Goal: Task Accomplishment & Management: Use online tool/utility

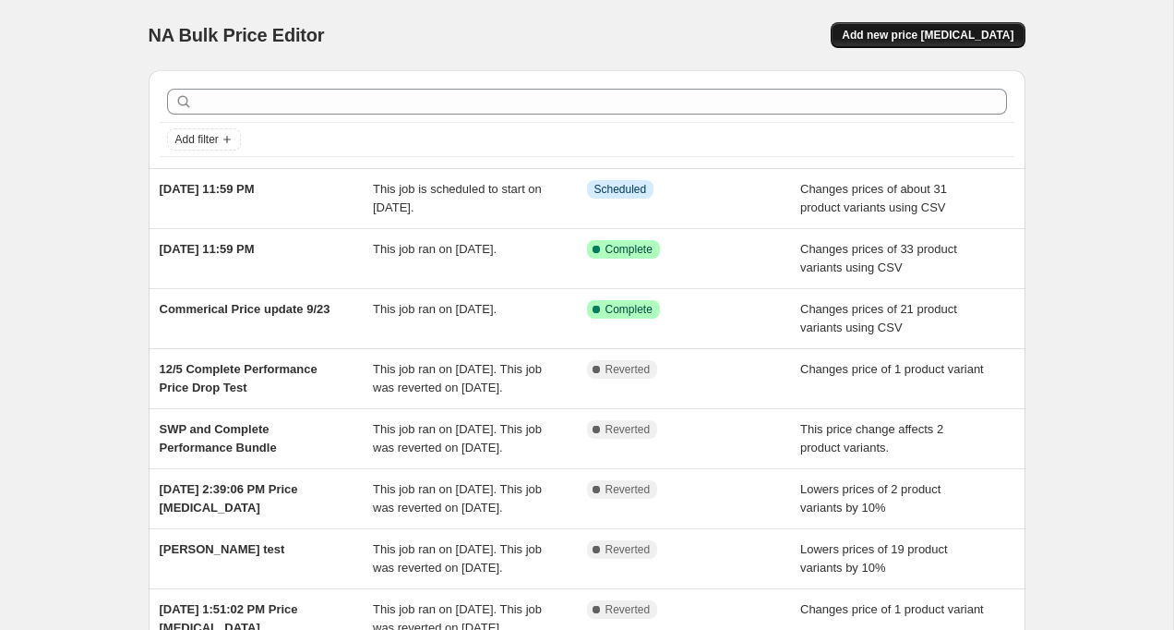
click at [982, 27] on button "Add new price [MEDICAL_DATA]" at bounding box center [928, 35] width 194 height 26
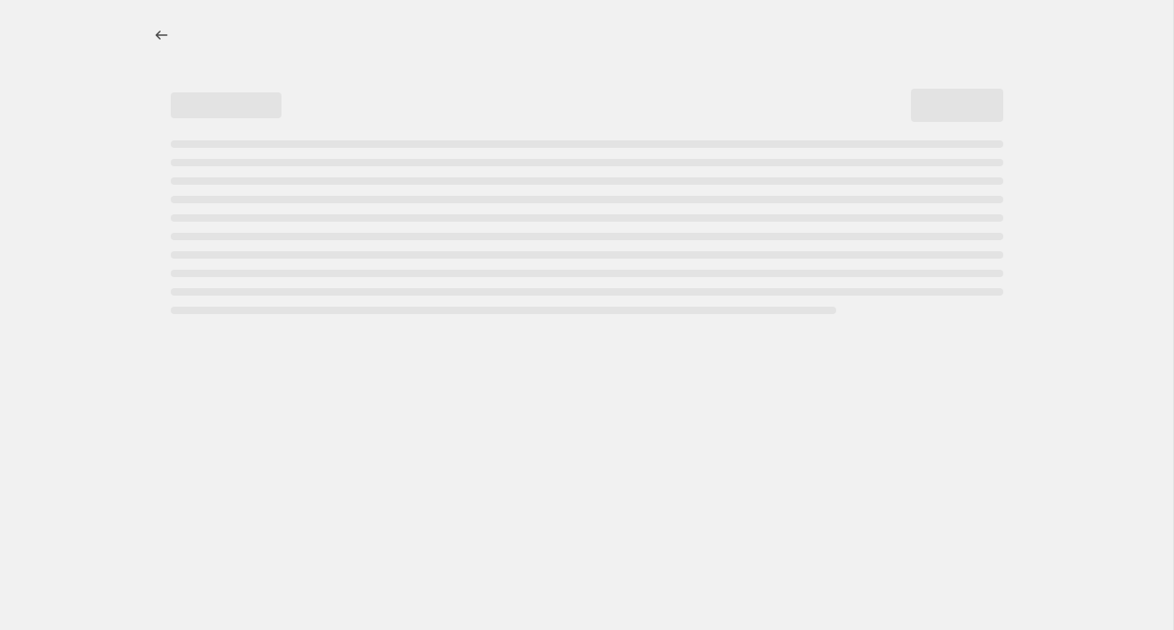
select select "percentage"
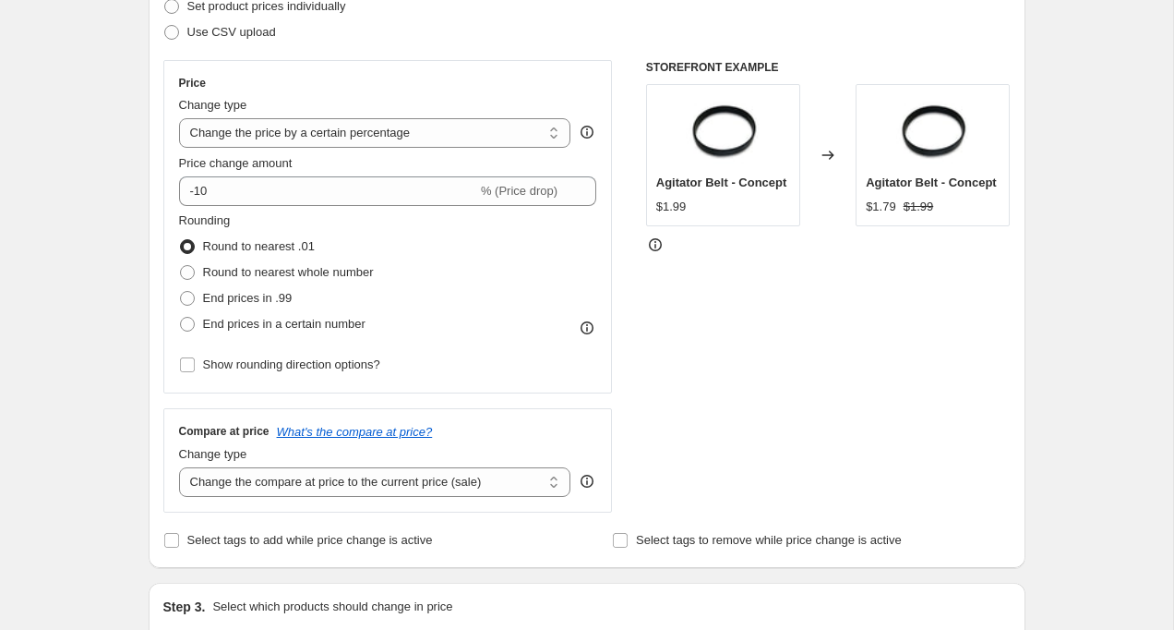
scroll to position [171, 0]
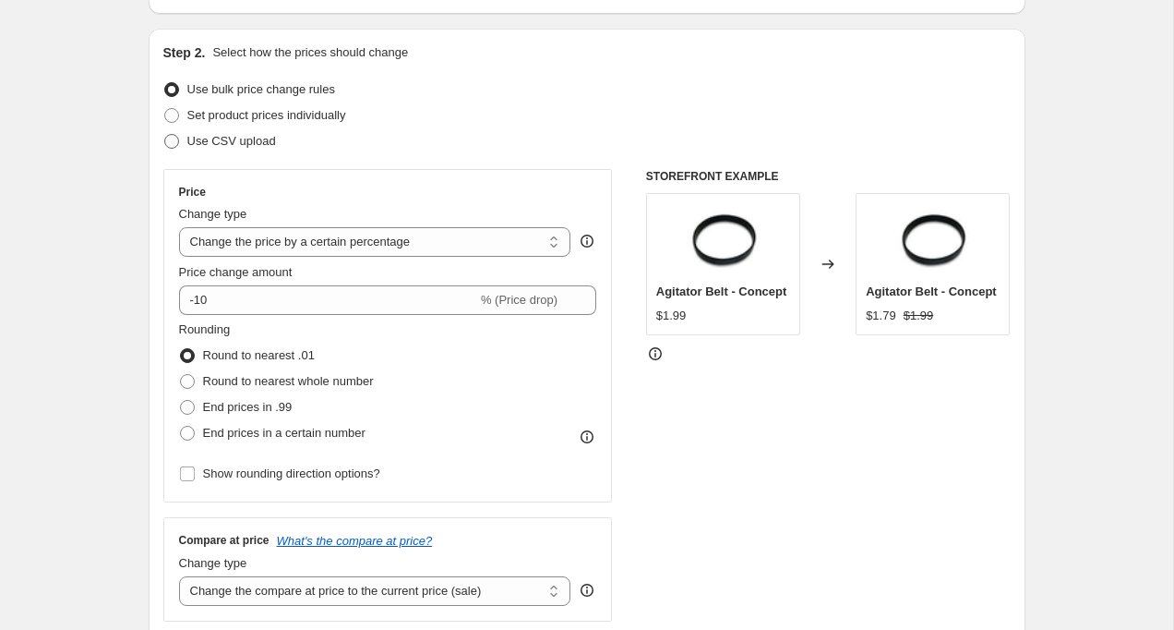
click at [169, 138] on span at bounding box center [171, 141] width 15 height 15
click at [165, 135] on input "Use CSV upload" at bounding box center [164, 134] width 1 height 1
radio input "true"
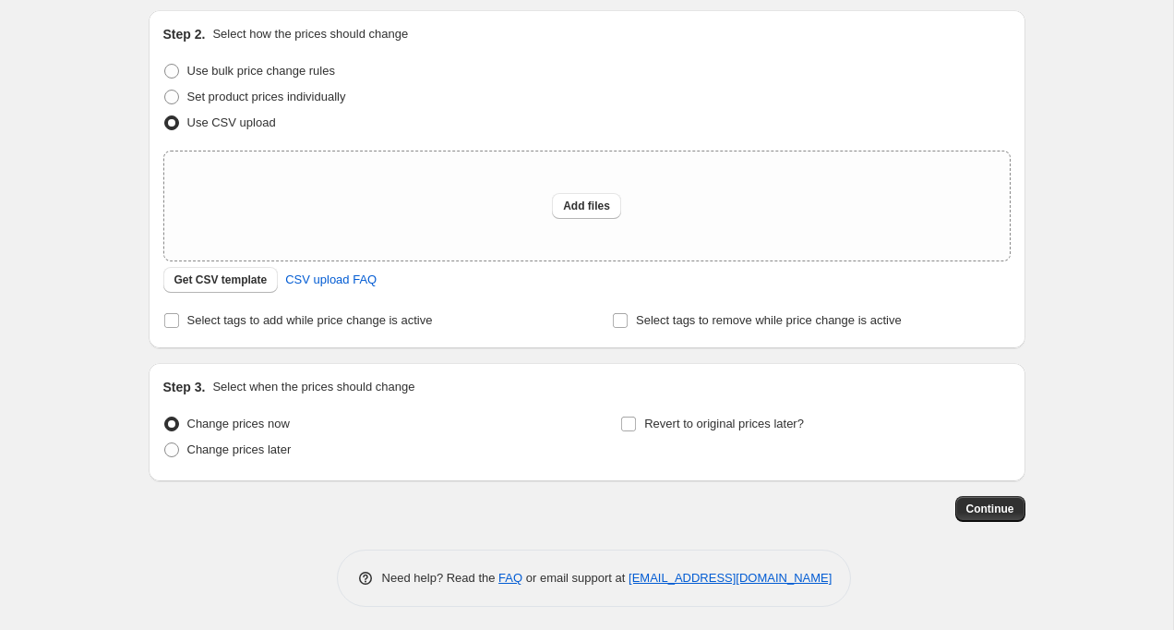
scroll to position [190, 0]
